Goal: Navigation & Orientation: Find specific page/section

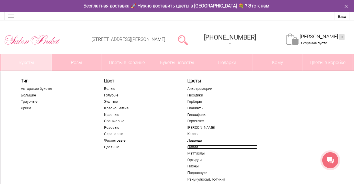
click at [195, 145] on link "Лилии" at bounding box center [223, 147] width 70 height 5
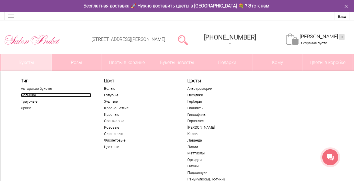
click at [29, 96] on link "Большие" at bounding box center [56, 95] width 70 height 5
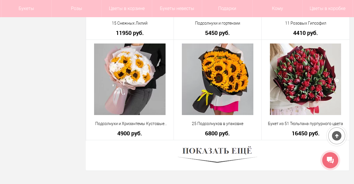
scroll to position [1641, 0]
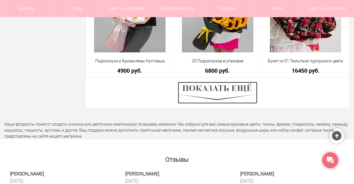
click at [210, 96] on img at bounding box center [218, 93] width 80 height 22
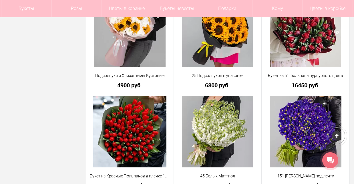
scroll to position [1546, 0]
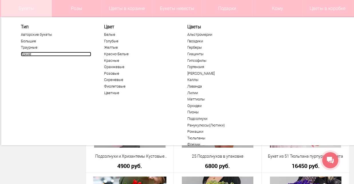
click at [28, 55] on link "Яркие" at bounding box center [56, 54] width 70 height 5
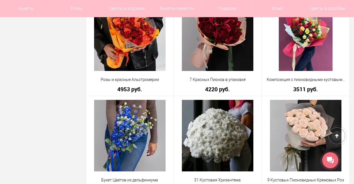
scroll to position [630, 0]
